Goal: Task Accomplishment & Management: Use online tool/utility

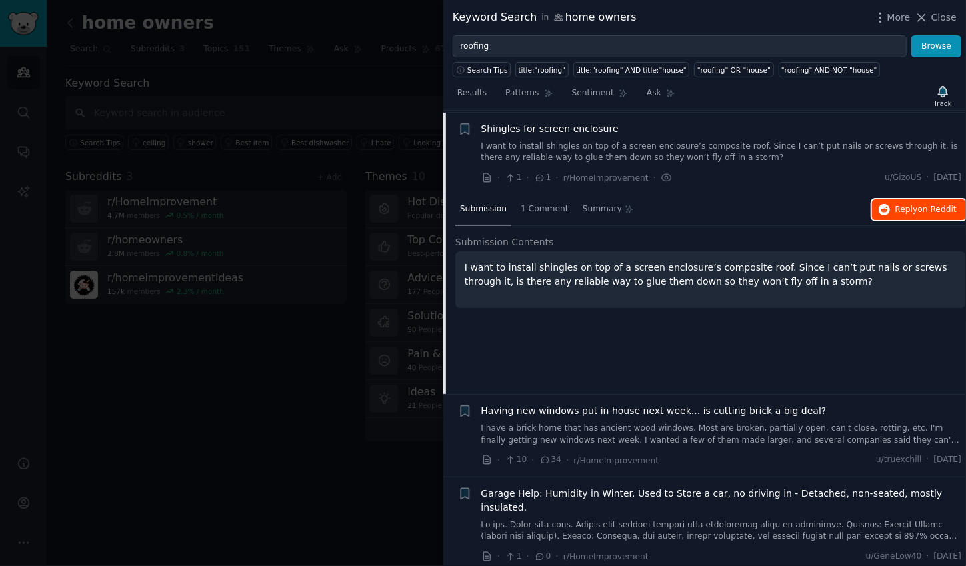
click at [922, 207] on span "on Reddit" at bounding box center [937, 209] width 39 height 9
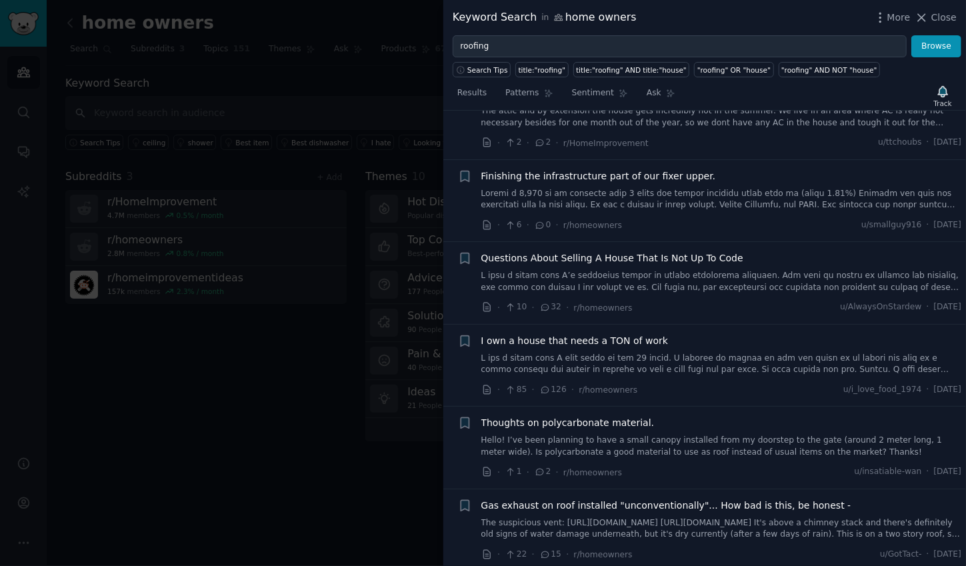
scroll to position [2034, 0]
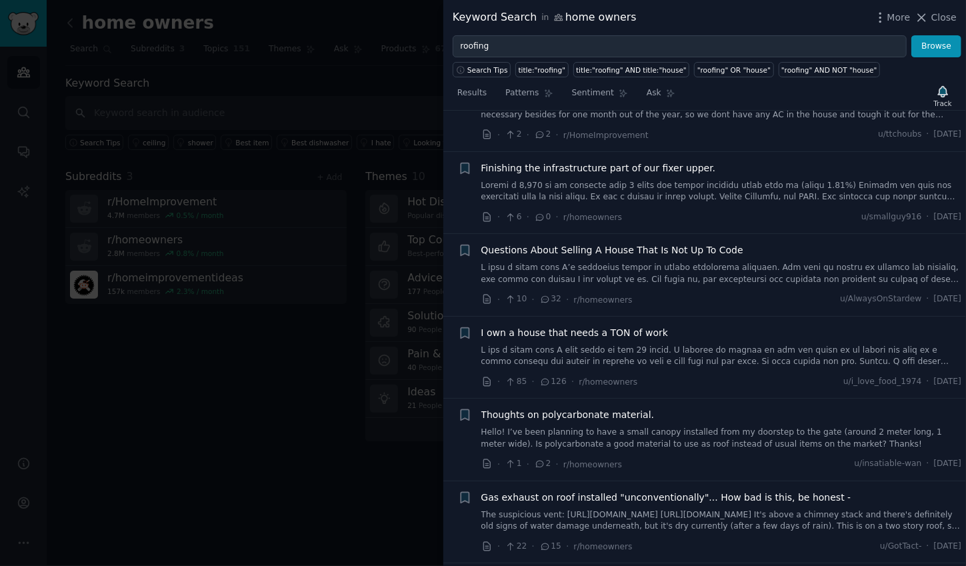
click at [744, 345] on link at bounding box center [721, 356] width 481 height 23
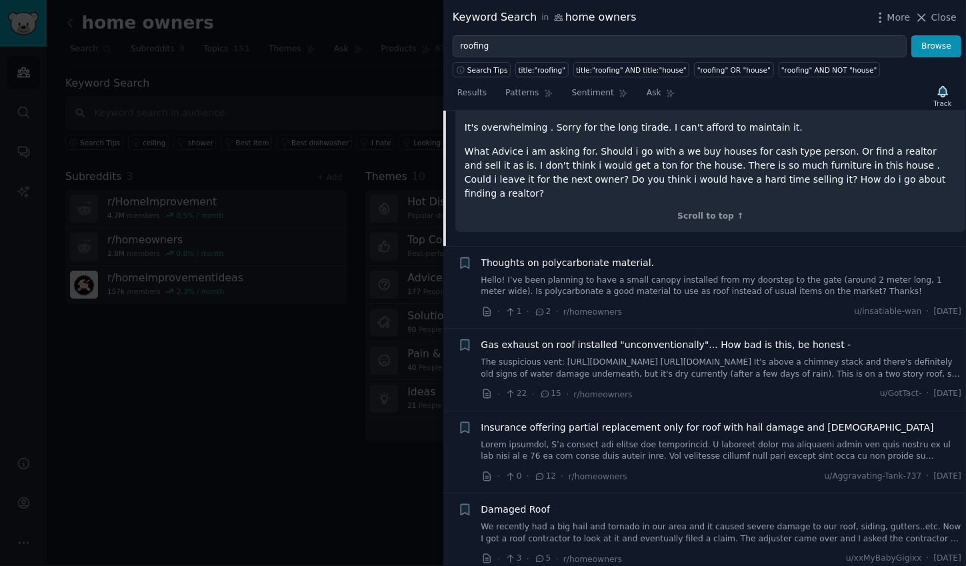
scroll to position [2844, 0]
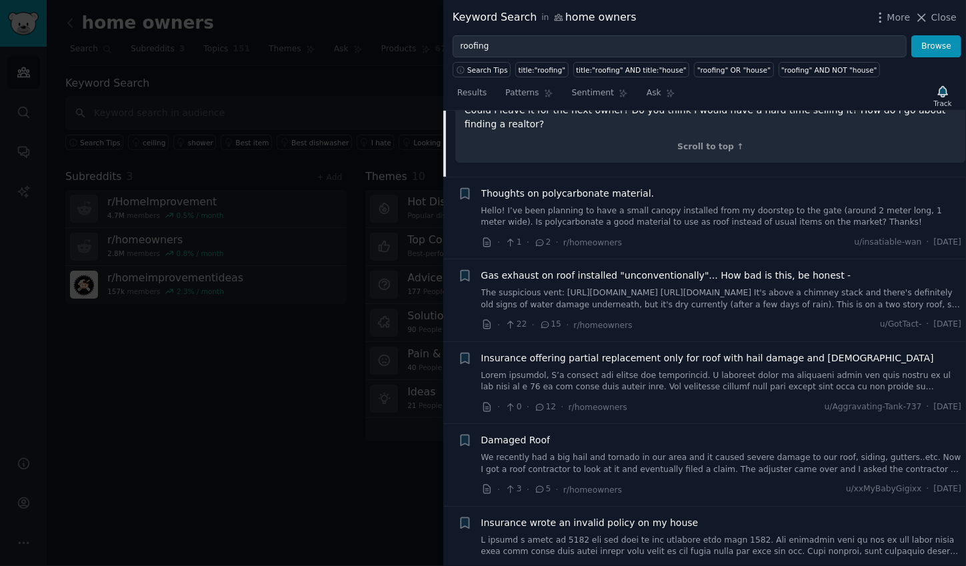
click at [741, 370] on link at bounding box center [721, 381] width 481 height 23
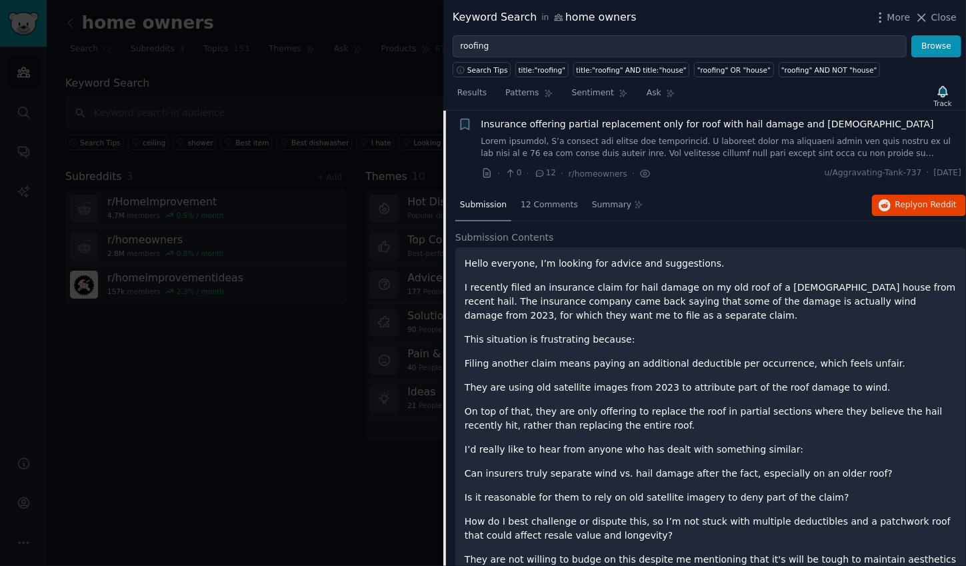
scroll to position [2298, 0]
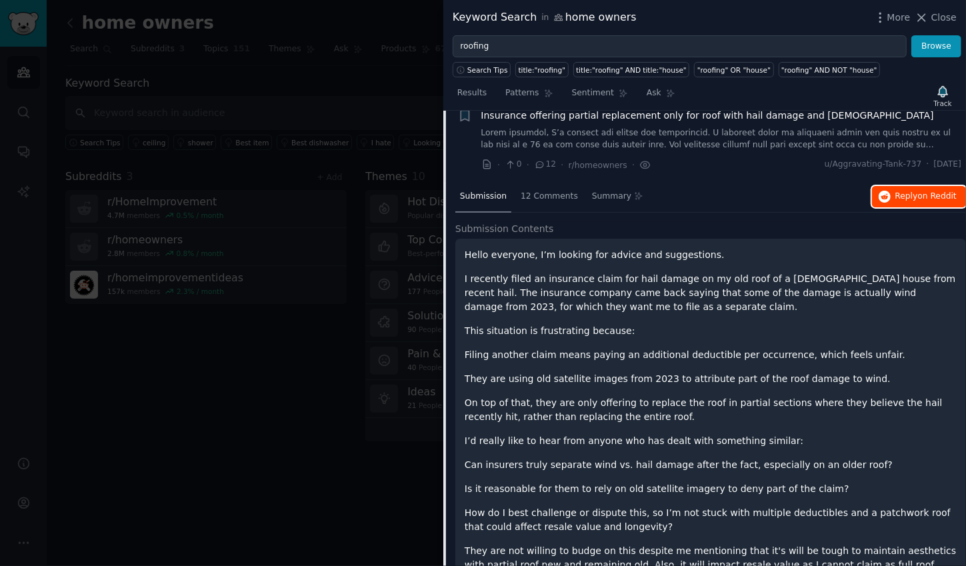
click at [928, 191] on span "on Reddit" at bounding box center [937, 195] width 39 height 9
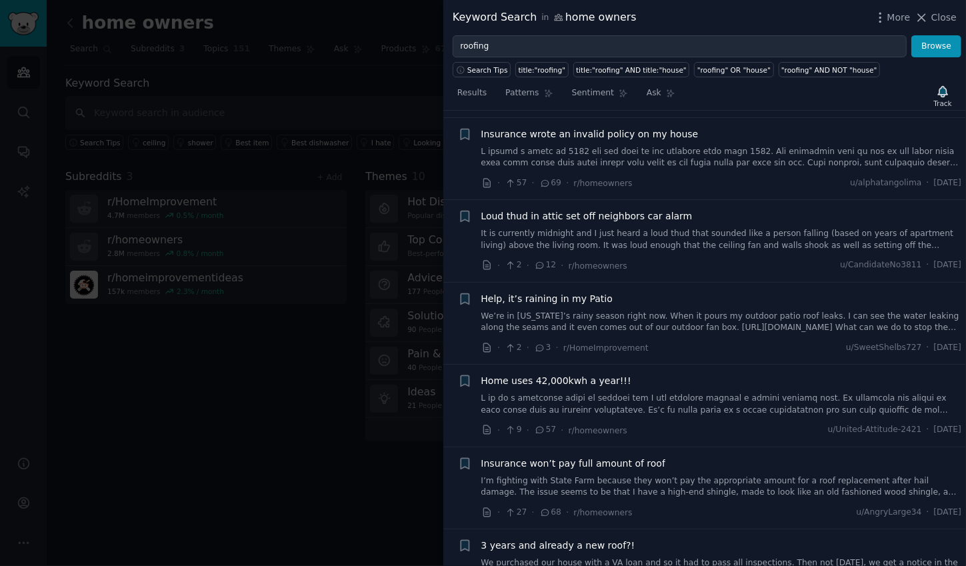
scroll to position [3195, 0]
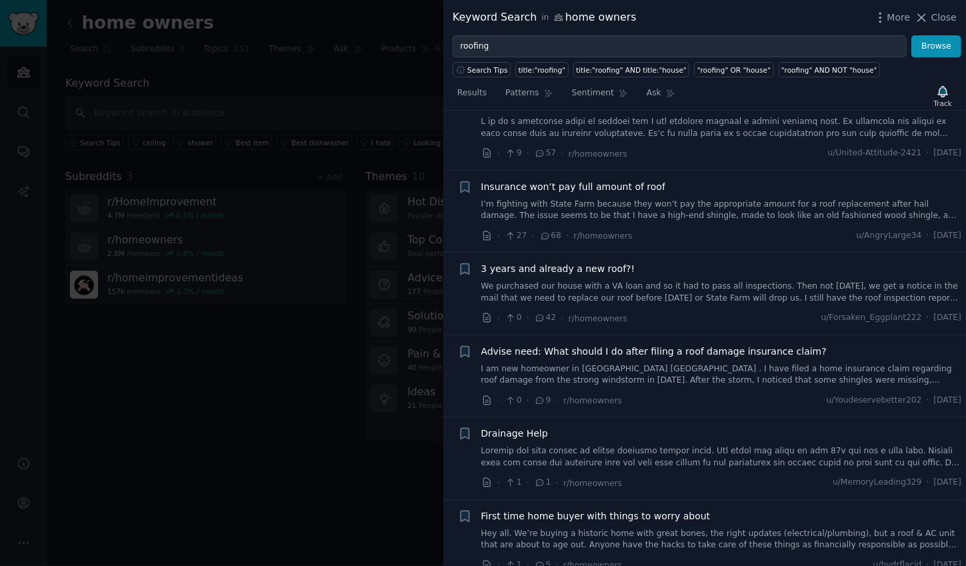
click at [736, 281] on link "We purchased our house with a VA loan and so it had to pass all inspections. Th…" at bounding box center [721, 292] width 481 height 23
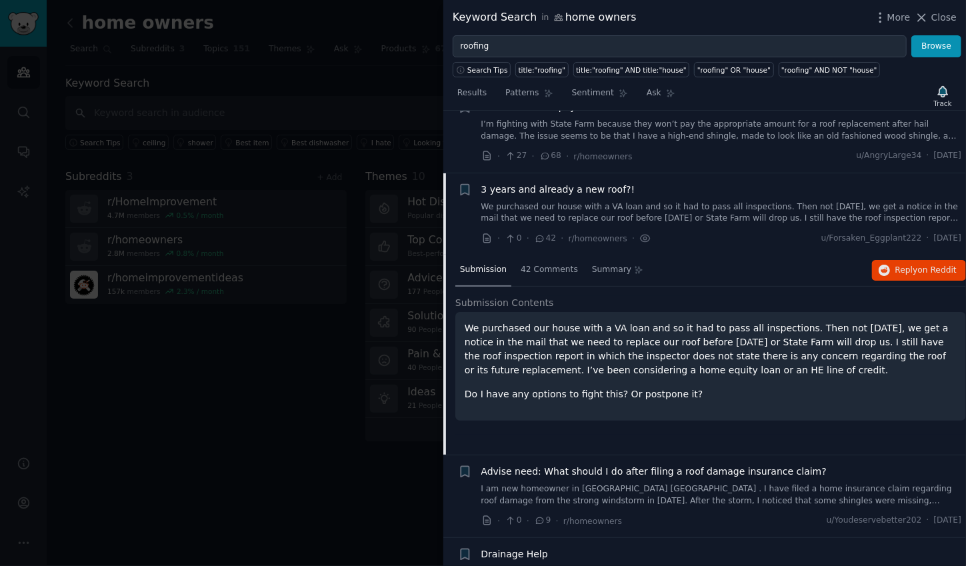
scroll to position [2828, 0]
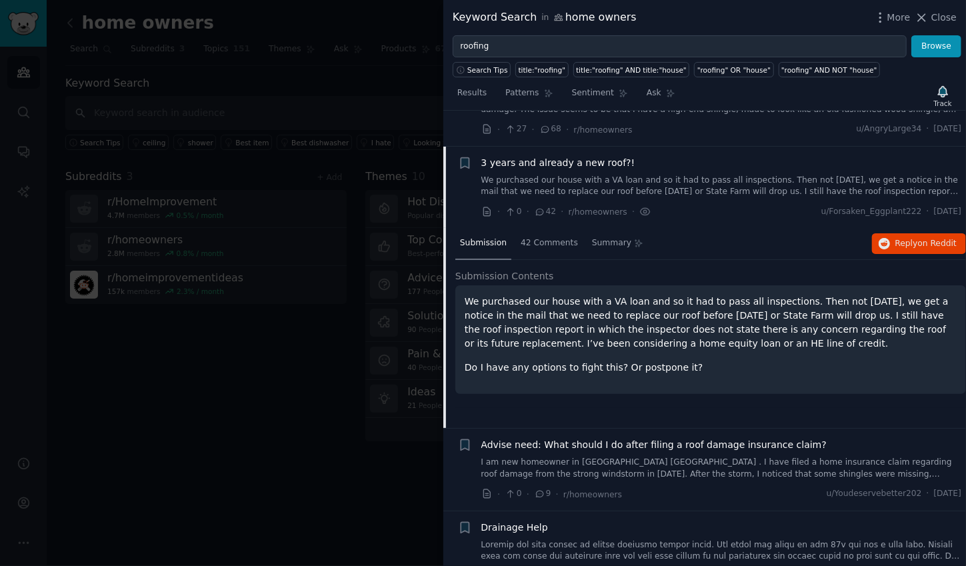
click at [890, 229] on div "Submission 42 Comments Summary Reply on Reddit Submission Contents We purchased…" at bounding box center [710, 328] width 511 height 200
click at [881, 238] on icon "button" at bounding box center [885, 244] width 12 height 12
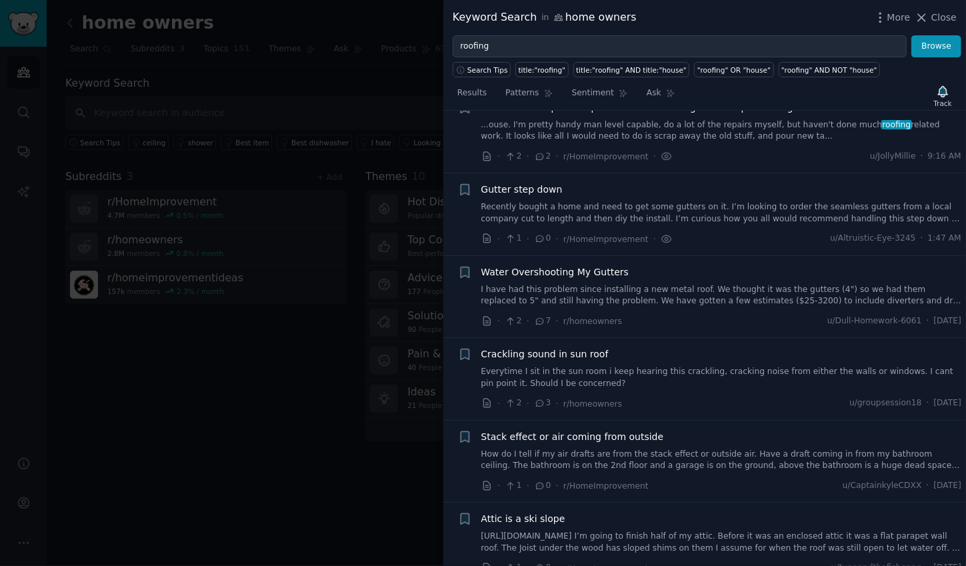
scroll to position [0, 0]
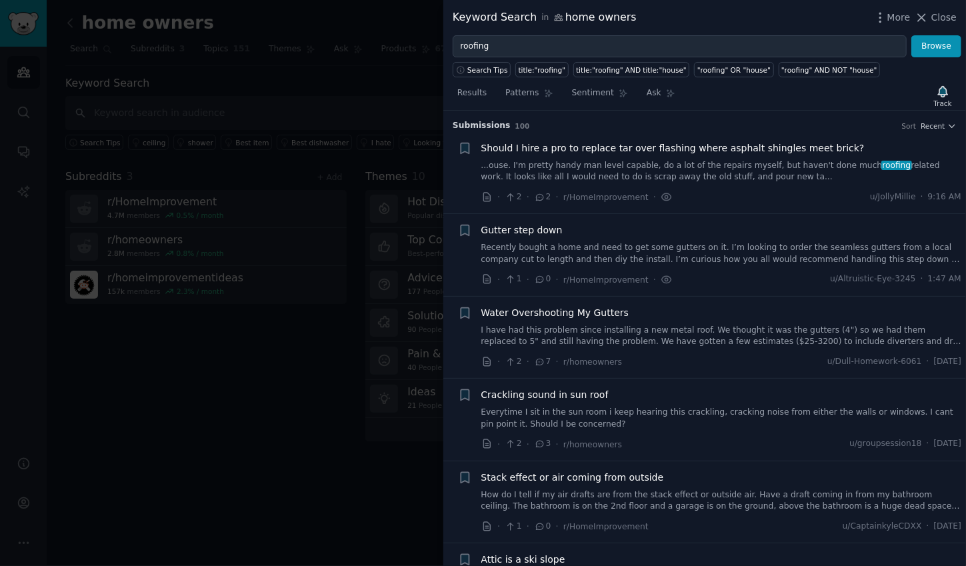
click at [644, 179] on link "...ouse. I'm pretty handy man level capable, do a lot of the repairs myself, bu…" at bounding box center [721, 171] width 481 height 23
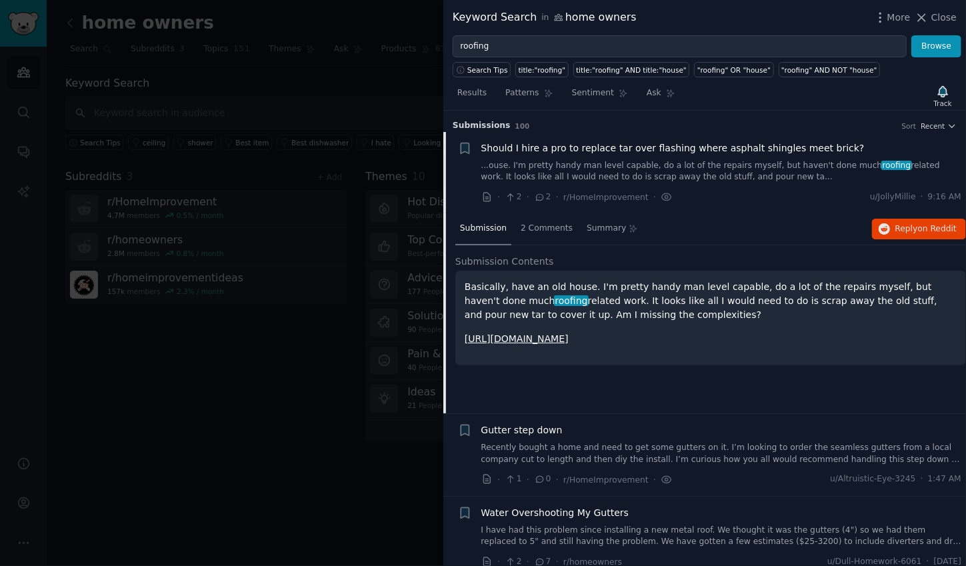
scroll to position [21, 0]
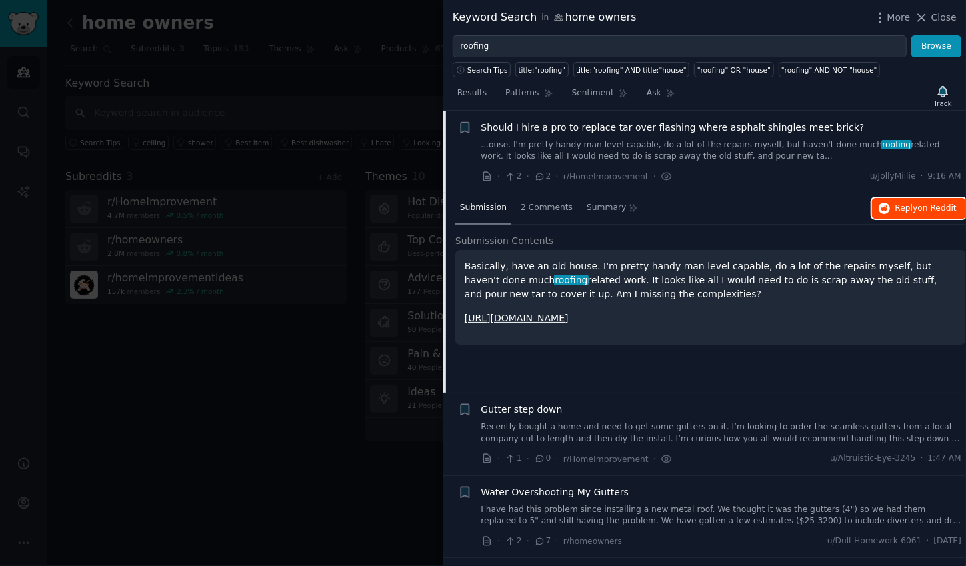
click at [889, 205] on icon "button" at bounding box center [885, 209] width 12 height 12
